Goal: Task Accomplishment & Management: Manage account settings

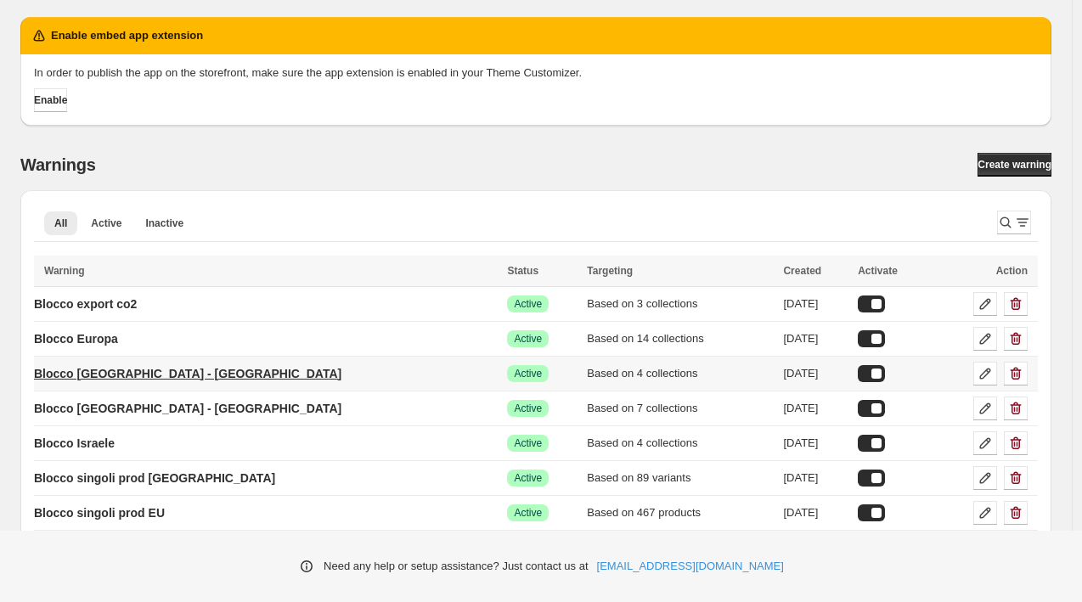
click at [126, 368] on p "Blocco [GEOGRAPHIC_DATA] - [GEOGRAPHIC_DATA]" at bounding box center [187, 373] width 307 height 17
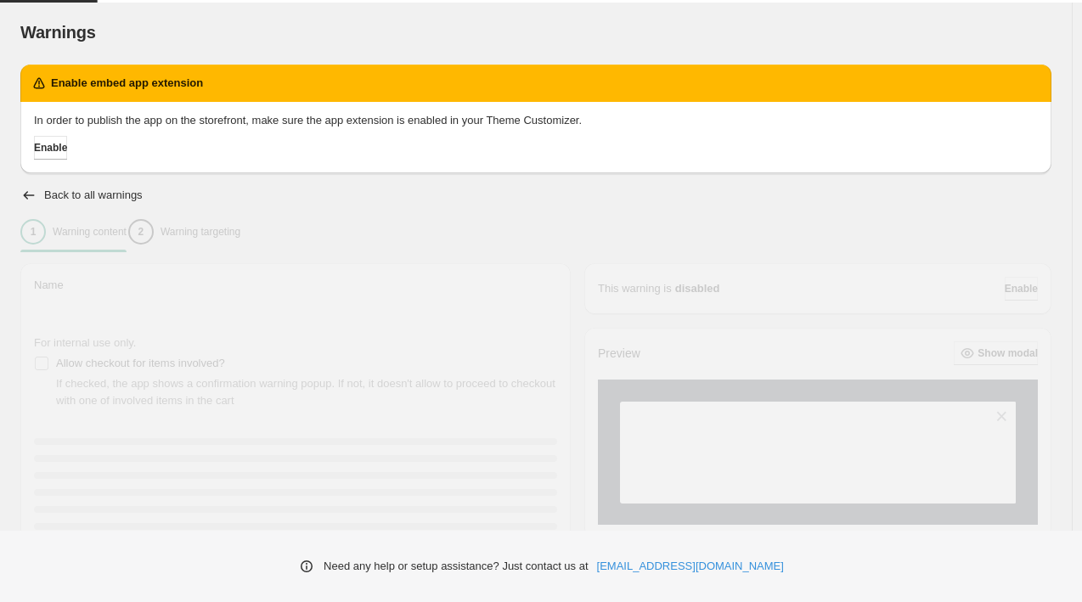
type input "**********"
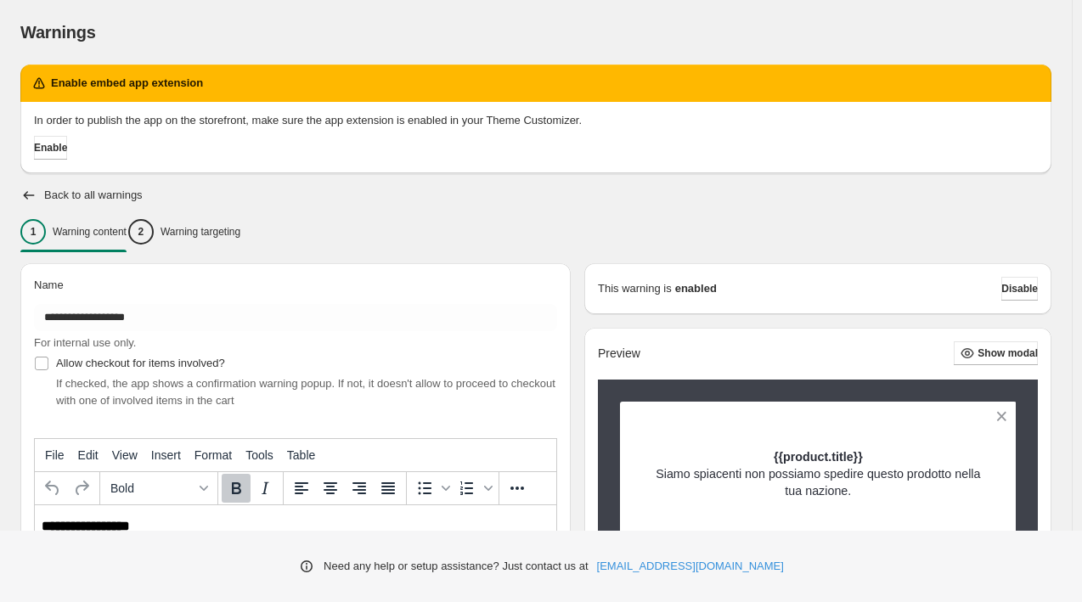
click at [240, 239] on div "2 Warning targeting" at bounding box center [184, 231] width 112 height 25
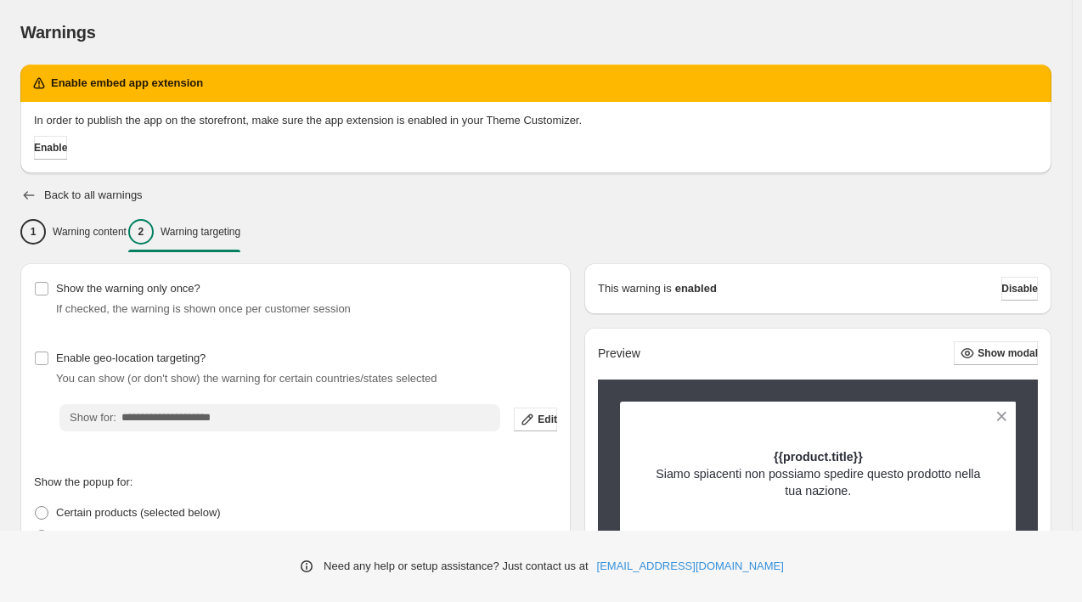
click at [31, 195] on icon "button" at bounding box center [29, 195] width 11 height 8
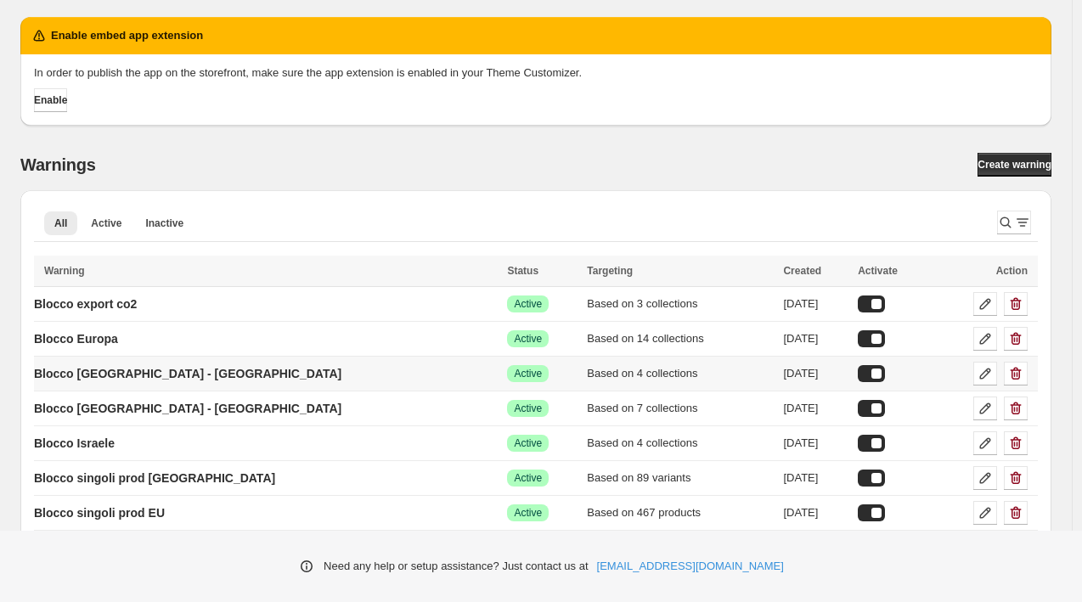
click at [858, 372] on div at bounding box center [871, 373] width 27 height 17
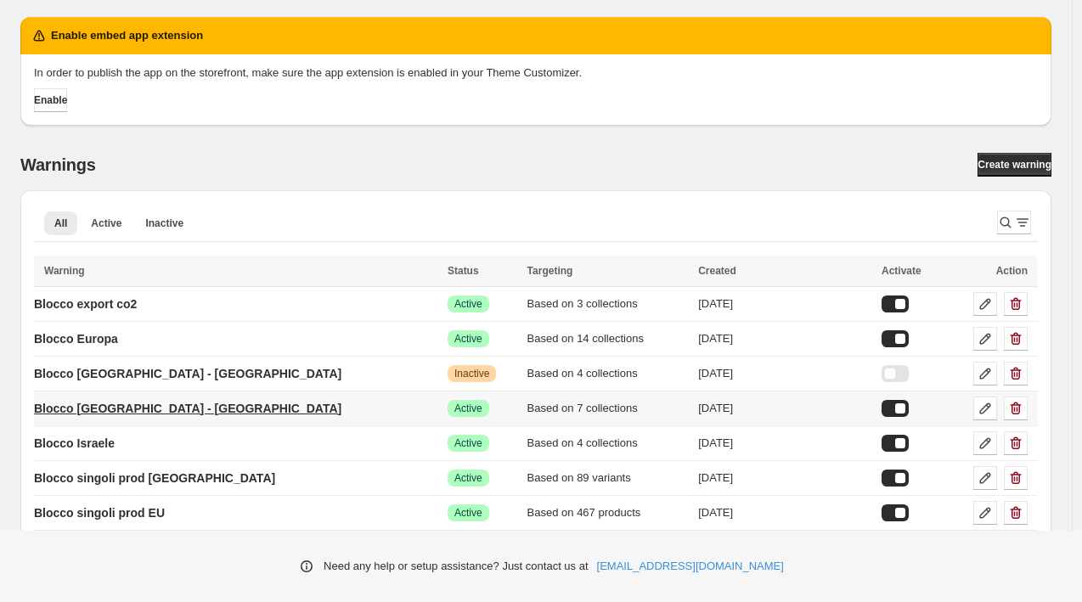
click at [153, 411] on p "Blocco [GEOGRAPHIC_DATA] - [GEOGRAPHIC_DATA]" at bounding box center [187, 408] width 307 height 17
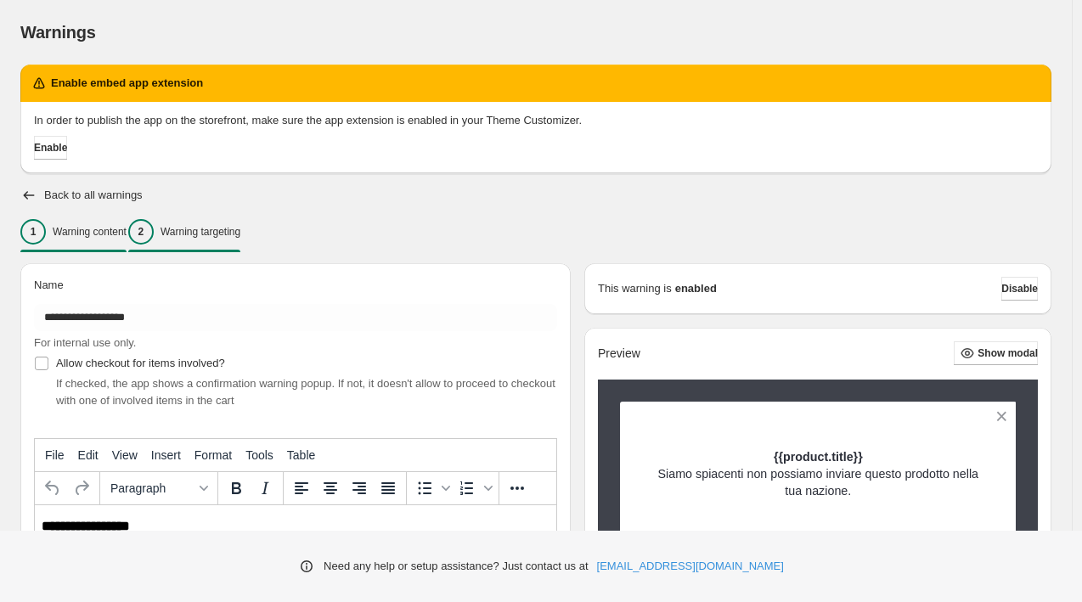
click at [232, 245] on button "2 Warning targeting" at bounding box center [184, 232] width 112 height 36
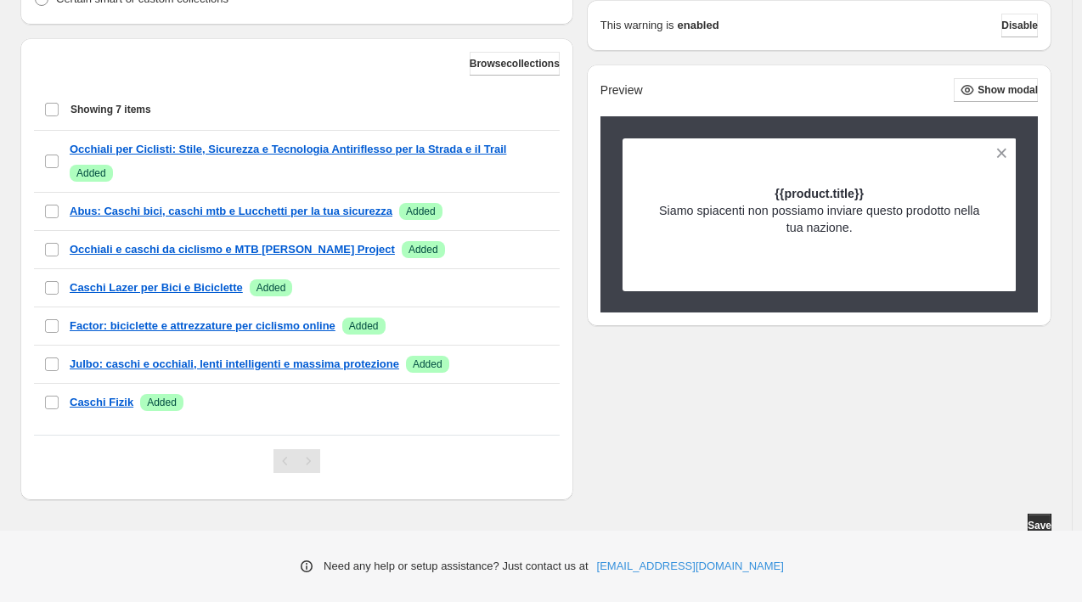
scroll to position [593, 0]
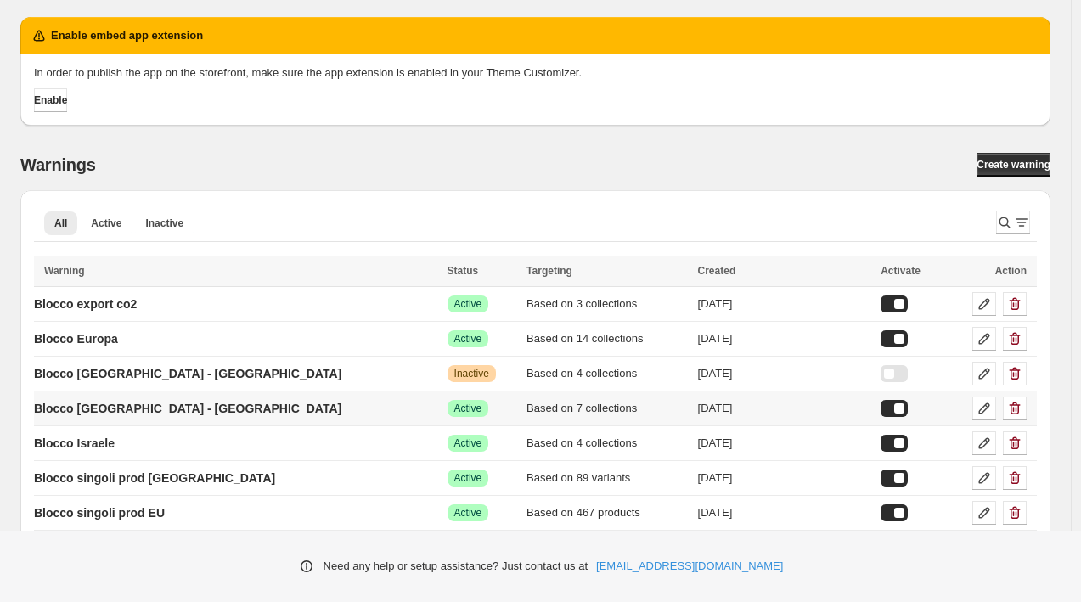
click at [151, 407] on p "Blocco [GEOGRAPHIC_DATA] - [GEOGRAPHIC_DATA]" at bounding box center [187, 408] width 307 height 17
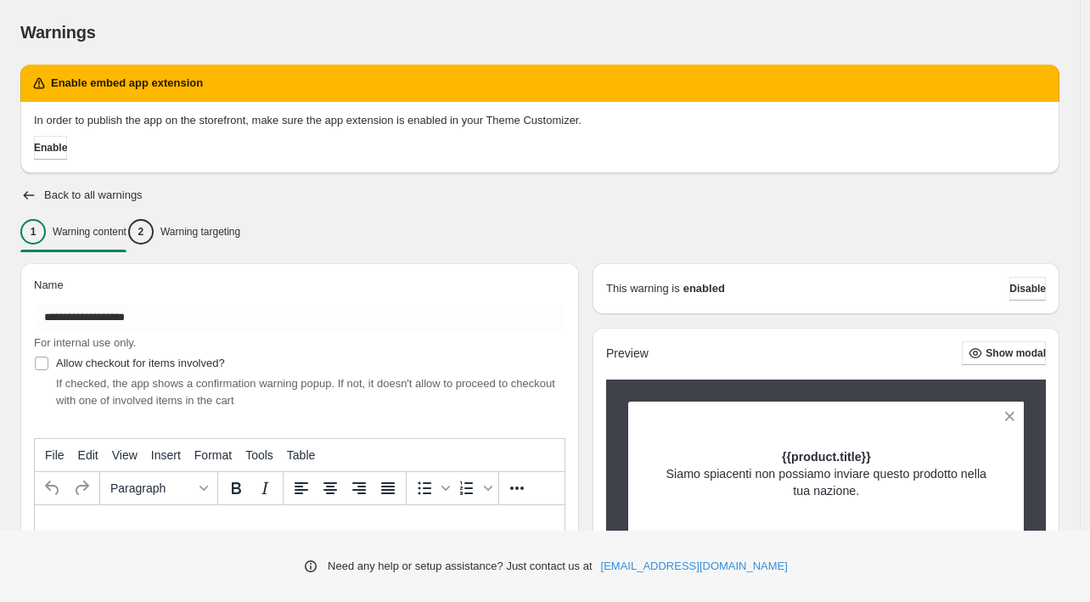
type input "**********"
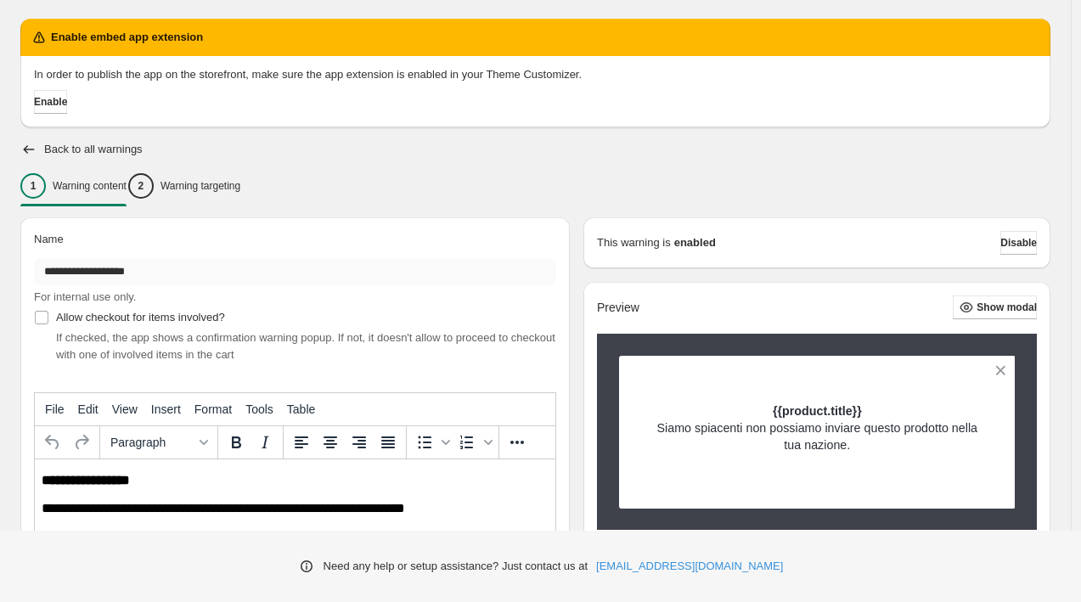
scroll to position [39, 0]
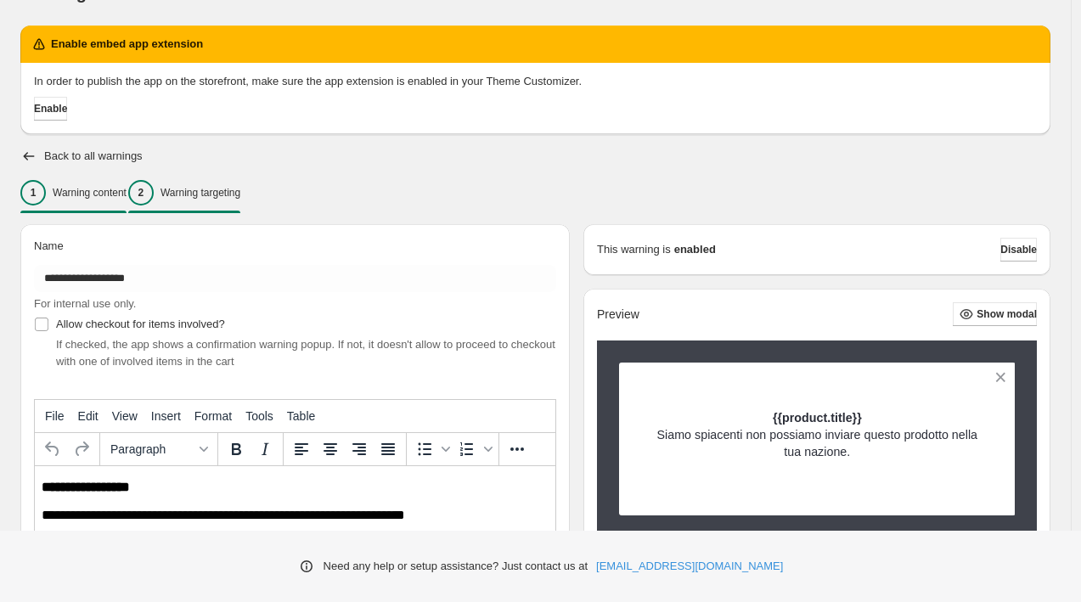
click at [218, 191] on p "Warning targeting" at bounding box center [200, 193] width 80 height 14
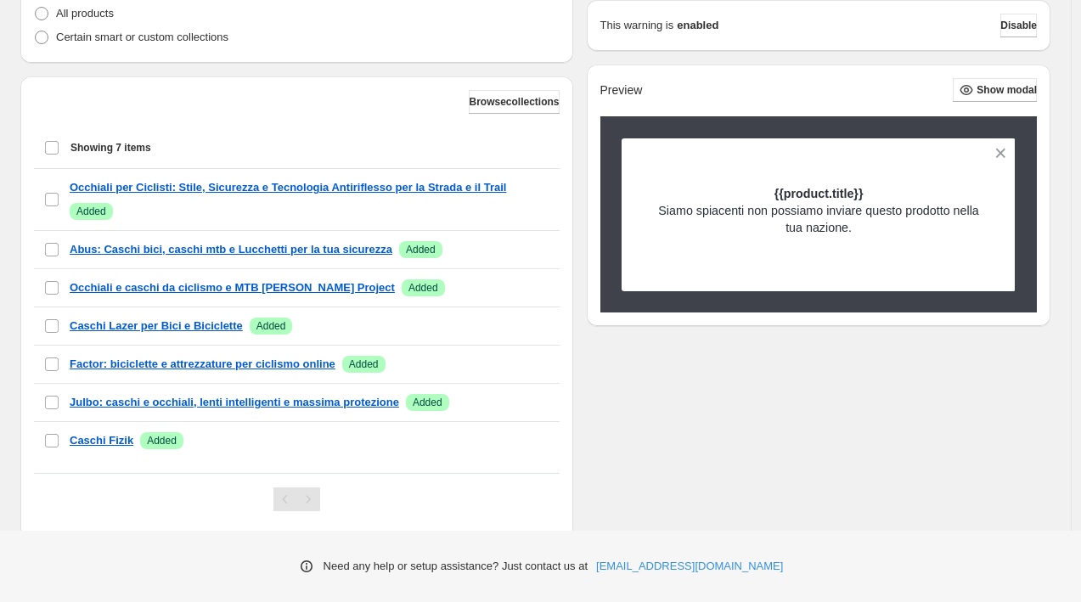
scroll to position [558, 0]
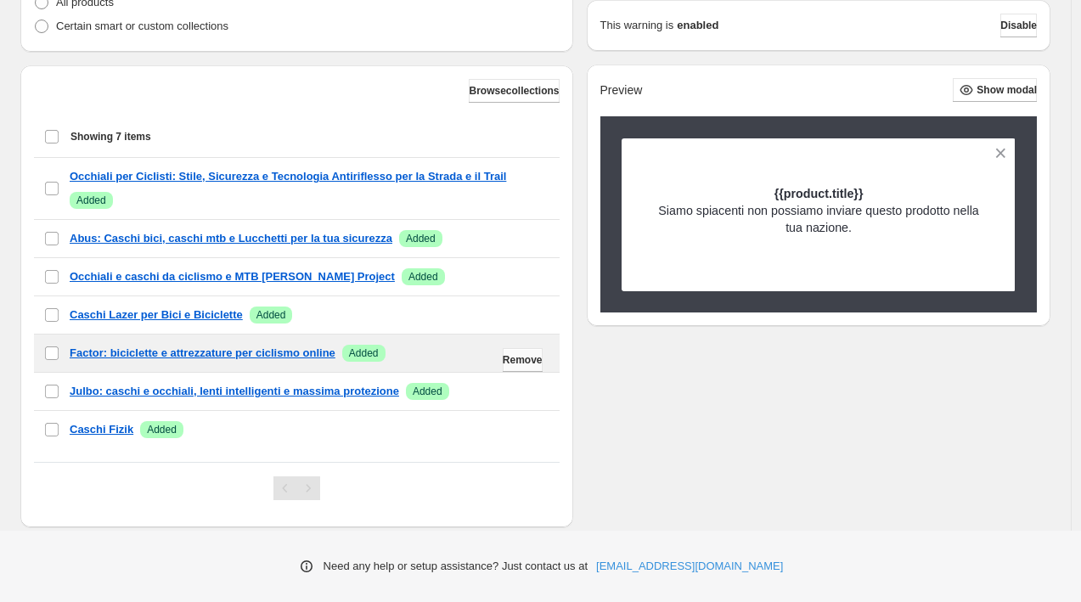
click at [504, 360] on span "Remove" at bounding box center [523, 360] width 40 height 14
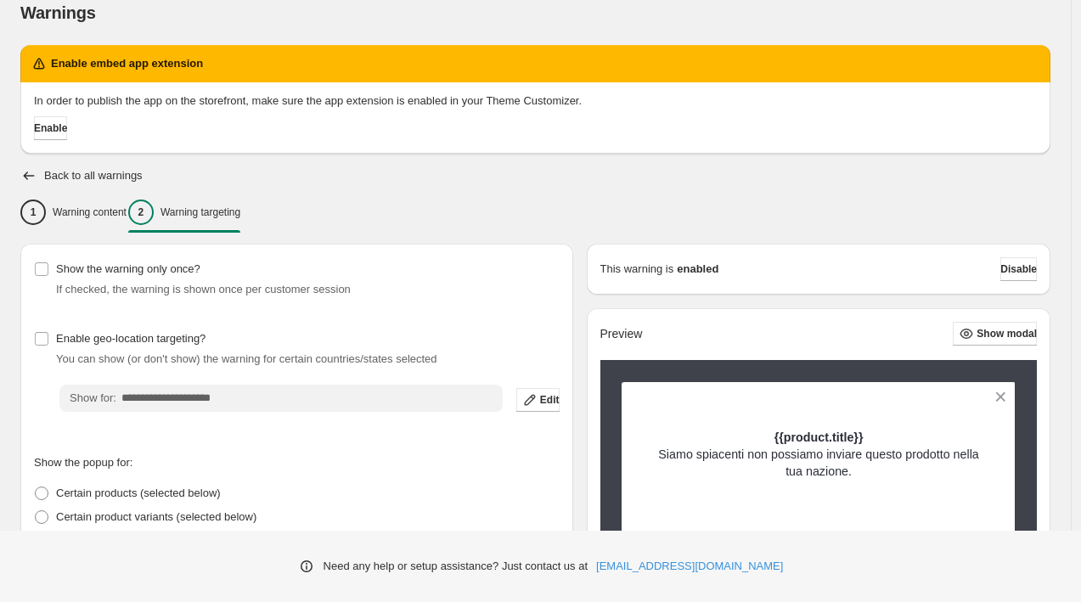
scroll to position [0, 0]
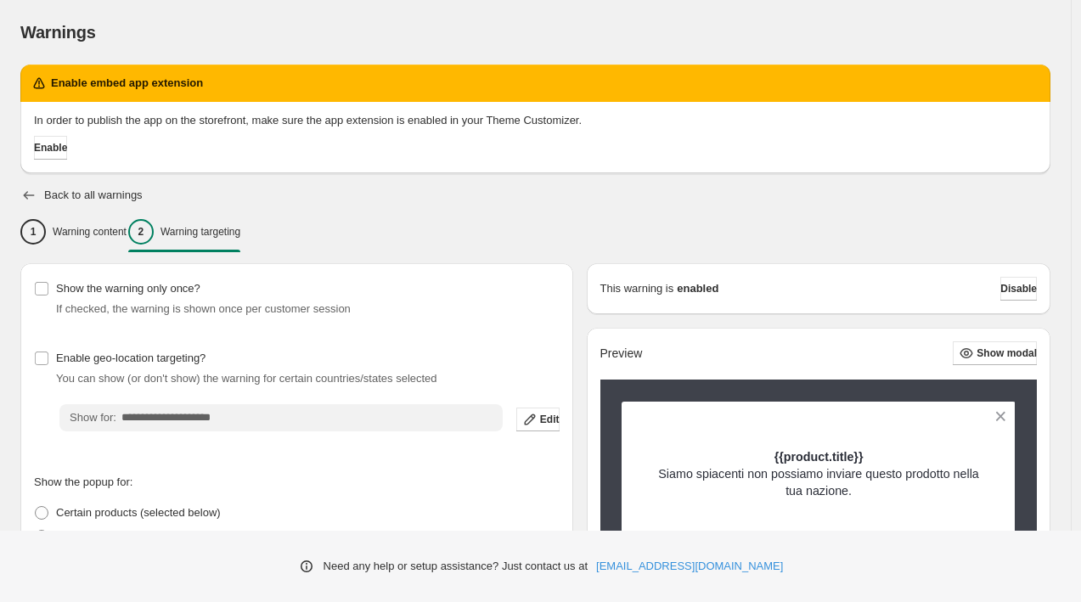
click at [25, 191] on icon "button" at bounding box center [28, 195] width 17 height 17
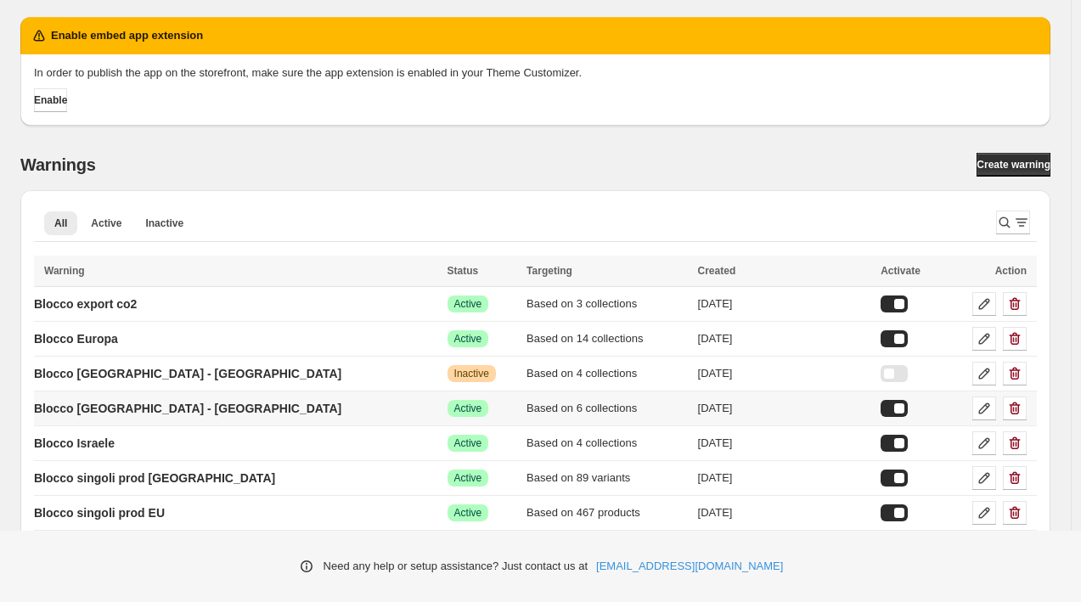
click at [881, 407] on div at bounding box center [894, 408] width 27 height 17
